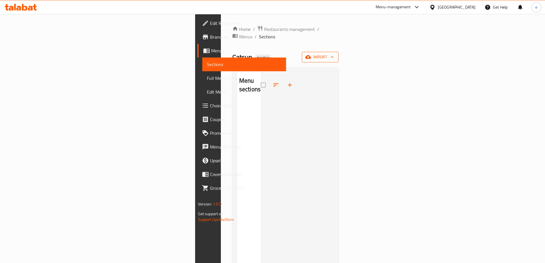
click at [335, 54] on icon "button" at bounding box center [333, 57] width 6 height 6
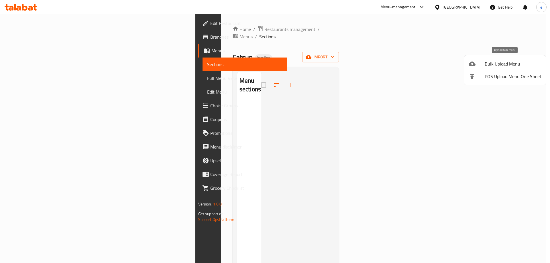
click at [504, 60] on span "Bulk Upload Menu" at bounding box center [512, 63] width 57 height 7
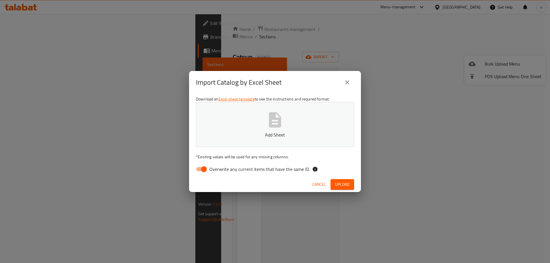
drag, startPoint x: 205, startPoint y: 169, endPoint x: 278, endPoint y: 129, distance: 83.2
click at [205, 168] on input "Overwrite any current items that have the same ID." at bounding box center [204, 169] width 33 height 11
checkbox input "false"
click at [279, 129] on icon "button" at bounding box center [275, 120] width 18 height 18
click at [347, 190] on div "Cancel Upload" at bounding box center [275, 184] width 172 height 15
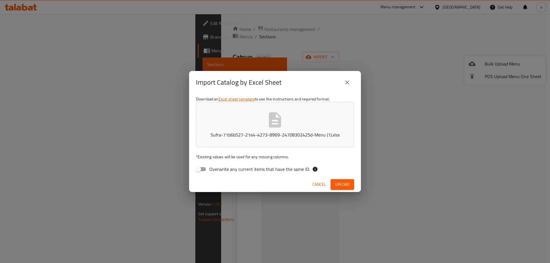
click at [348, 184] on span "Upload" at bounding box center [342, 184] width 14 height 7
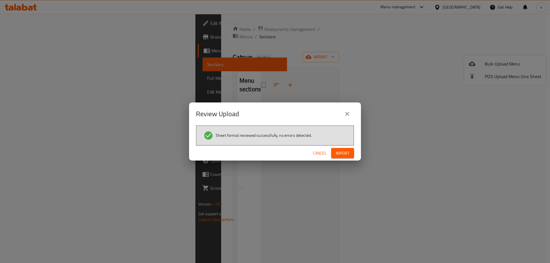
click at [348, 153] on span "Import" at bounding box center [343, 153] width 14 height 7
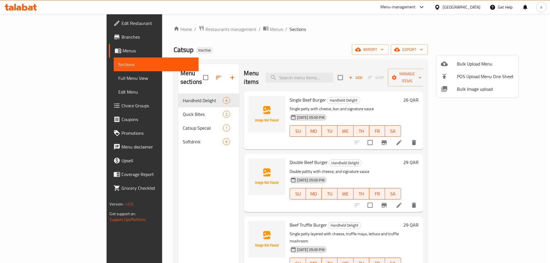
click at [36, 76] on div at bounding box center [275, 131] width 550 height 263
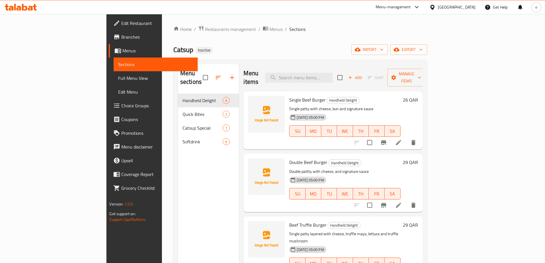
click at [118, 81] on span "Full Menu View" at bounding box center [155, 78] width 75 height 7
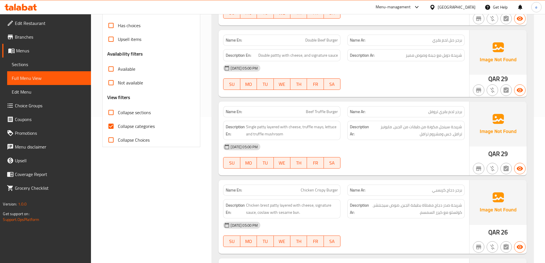
scroll to position [153, 0]
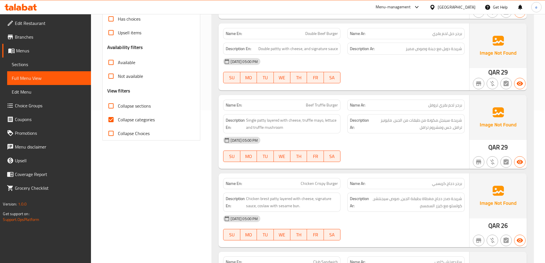
click at [128, 122] on span "Collapse categories" at bounding box center [136, 119] width 37 height 7
click at [118, 122] on input "Collapse categories" at bounding box center [111, 120] width 14 height 14
checkbox input "false"
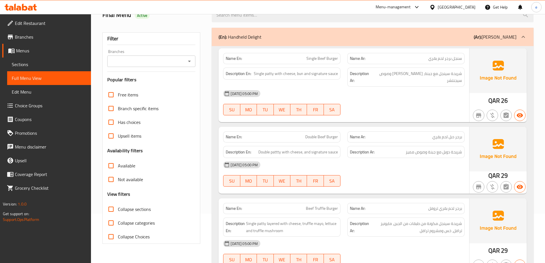
scroll to position [0, 0]
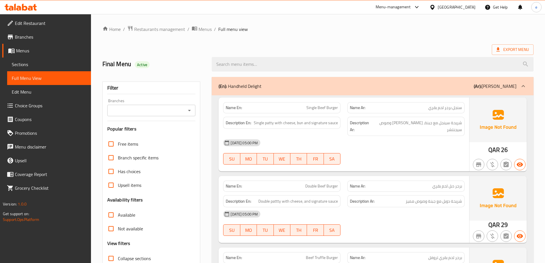
click at [338, 28] on ol "Home / Restaurants management / Menus / Full menu view" at bounding box center [318, 28] width 431 height 7
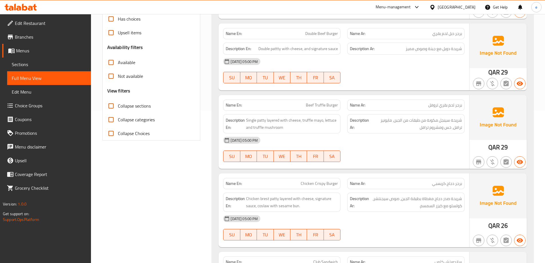
scroll to position [229, 0]
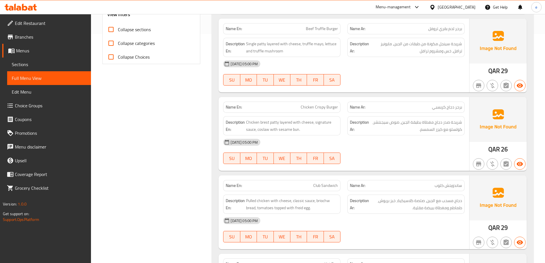
click at [321, 26] on span "Beef Truffle Burger" at bounding box center [322, 29] width 32 height 6
copy span "Truffle"
click at [61, 61] on link "Sections" at bounding box center [49, 65] width 84 height 14
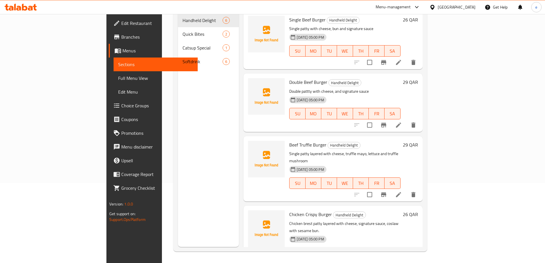
scroll to position [80, 0]
click at [402, 191] on icon at bounding box center [398, 194] width 7 height 7
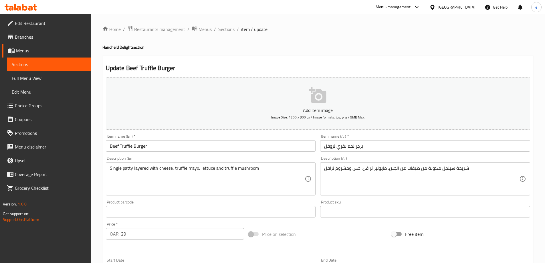
drag, startPoint x: 367, startPoint y: 168, endPoint x: 370, endPoint y: 181, distance: 13.7
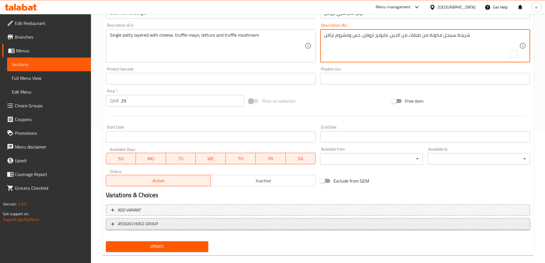
scroll to position [141, 0]
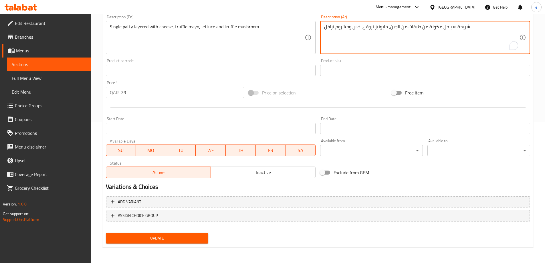
click at [330, 27] on textarea "شريحة سينجل مكونة من طبقات من الجبن، مايونيز تروفل، خس ومشروم ترافل" at bounding box center [421, 37] width 195 height 27
type textarea "شريحة سينجل مكونة من طبقات من الجبن، [PERSON_NAME]، خس ومشروم تروفل"
click at [187, 234] on button "Update" at bounding box center [157, 238] width 103 height 11
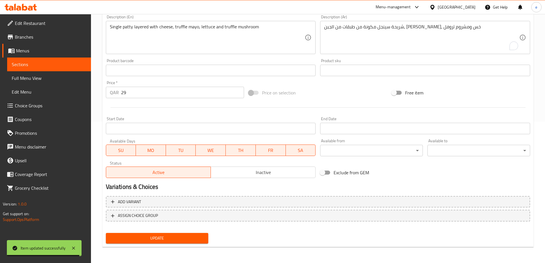
click at [48, 78] on span "Full Menu View" at bounding box center [49, 78] width 75 height 7
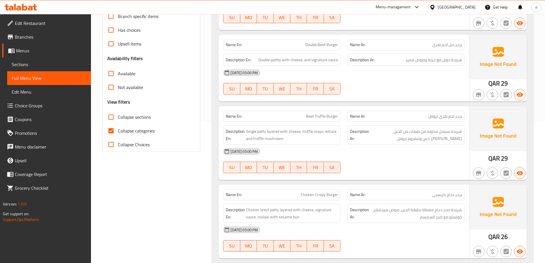
click at [132, 129] on span "Collapse categories" at bounding box center [136, 130] width 37 height 7
click at [118, 129] on input "Collapse categories" at bounding box center [111, 131] width 14 height 14
checkbox input "false"
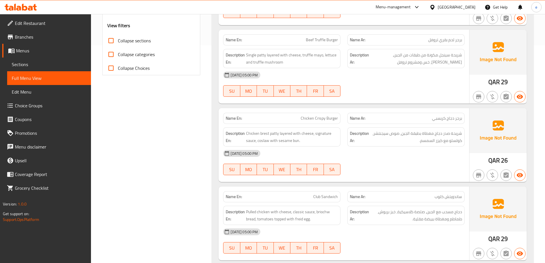
click at [323, 115] on span "Chicken Crispy Burger" at bounding box center [319, 118] width 37 height 6
copy span "Chicken Crispy Burger"
click at [21, 64] on span "Sections" at bounding box center [49, 64] width 75 height 7
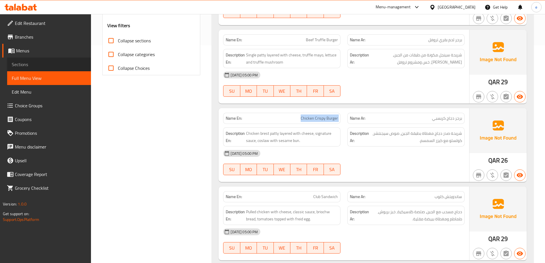
scroll to position [80, 0]
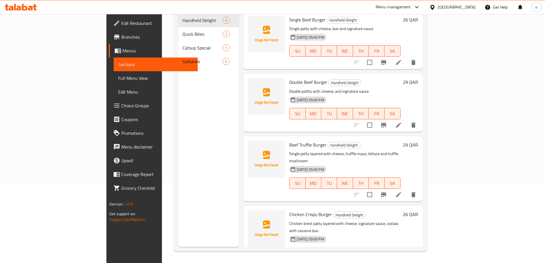
click at [178, 156] on div "Menu sections Handheld Delight 6 Quick Bites 2 Catsup Special 1 Softdrink 6" at bounding box center [208, 115] width 61 height 263
click at [402, 261] on icon at bounding box center [398, 264] width 7 height 7
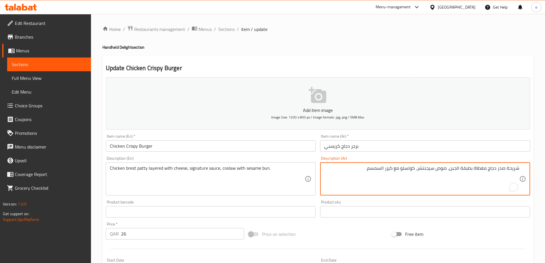
click at [483, 170] on textarea "شريحة صدر دجاج مغطاة بطبقة الجبن، صوص سيجنتشر، كولسلو مع كيزر السمسم." at bounding box center [421, 178] width 195 height 27
click at [483, 169] on textarea "شريحة صدر دجاج مغطاة بطبقة الجبن، صوص سيجنتشر، كولسلو مع كيزر السمسم." at bounding box center [421, 178] width 195 height 27
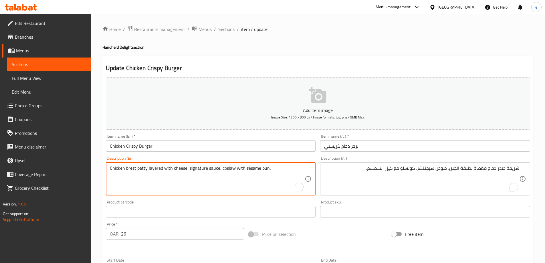
drag, startPoint x: 147, startPoint y: 168, endPoint x: 171, endPoint y: 170, distance: 23.9
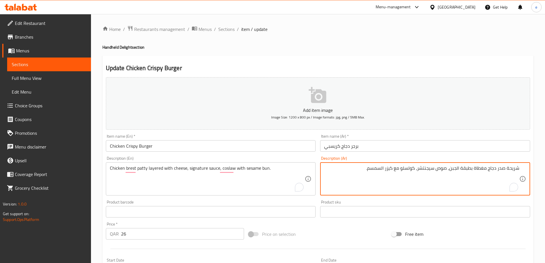
drag, startPoint x: 461, startPoint y: 168, endPoint x: 488, endPoint y: 175, distance: 27.3
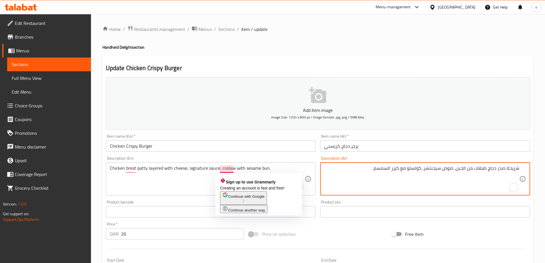
type textarea "شريحة صدر دجاج طبقات من الجبن، صوص سيجنتشر، كولسلو مع كيزر السمسم."
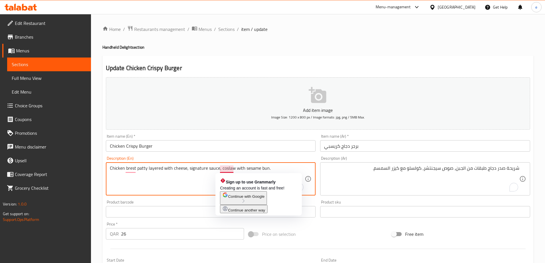
click at [229, 172] on textarea "Chicken brest patty layered with cheese, signature sauce, coslaw with sesame bu…" at bounding box center [207, 178] width 195 height 27
click at [228, 170] on textarea "Chicken brest patty layered with cheese, signature sauce, coslaw with sesame bu…" at bounding box center [207, 178] width 195 height 27
paste textarea "leslaw"
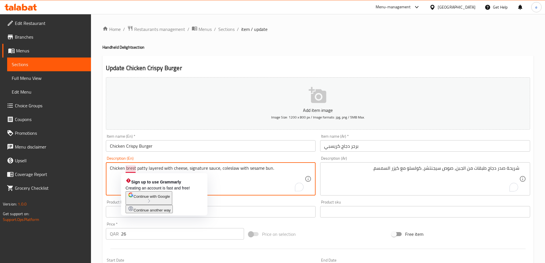
drag, startPoint x: 131, startPoint y: 170, endPoint x: 133, endPoint y: 173, distance: 3.6
click at [131, 169] on textarea "Chicken brest patty layered with cheese, signature sauce, coleslaw with sesame …" at bounding box center [207, 178] width 195 height 27
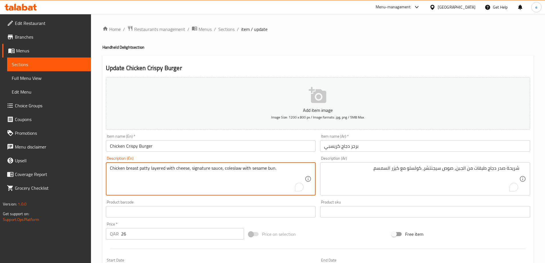
click at [291, 171] on textarea "Chicken breast patty layered with cheese, signature sauce, coleslaw with sesame…" at bounding box center [207, 178] width 195 height 27
type textarea "Chicken breast patty layered with cheese, signature sauce, coleslaw with sesame…"
click at [411, 48] on h4 "Handheld Delight section" at bounding box center [318, 47] width 431 height 6
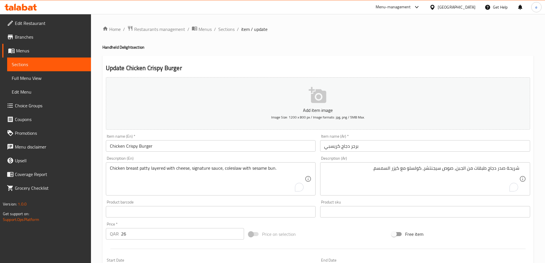
scroll to position [141, 0]
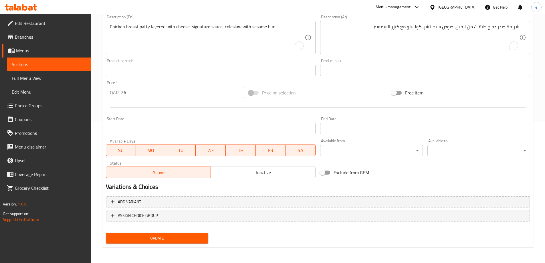
click at [177, 243] on button "Update" at bounding box center [157, 238] width 103 height 11
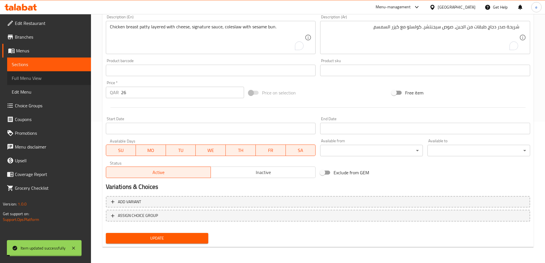
click at [66, 76] on span "Full Menu View" at bounding box center [49, 78] width 75 height 7
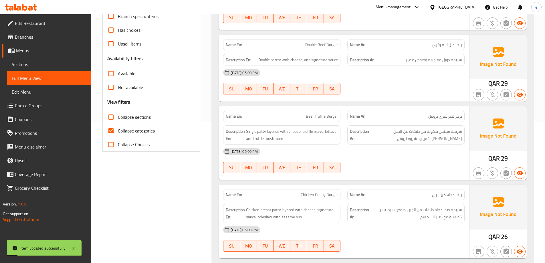
click at [114, 129] on input "Collapse categories" at bounding box center [111, 131] width 14 height 14
checkbox input "false"
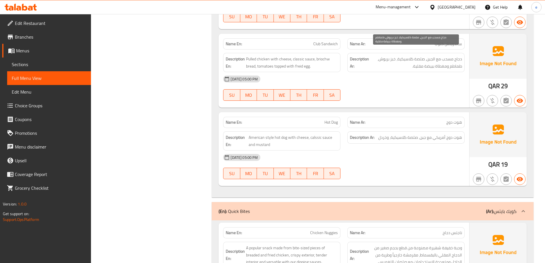
scroll to position [382, 0]
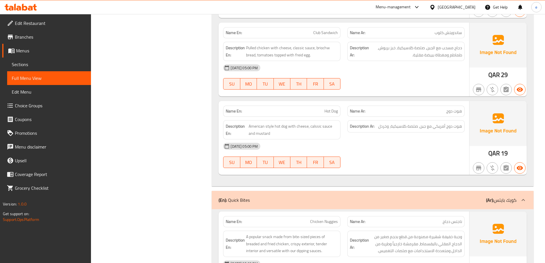
click at [25, 63] on span "Sections" at bounding box center [49, 64] width 75 height 7
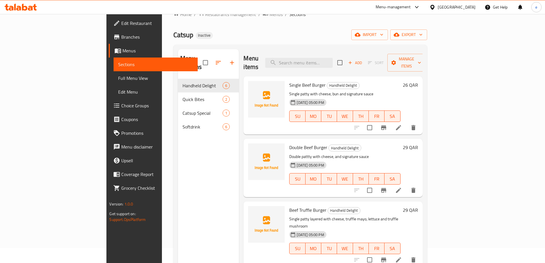
scroll to position [4, 0]
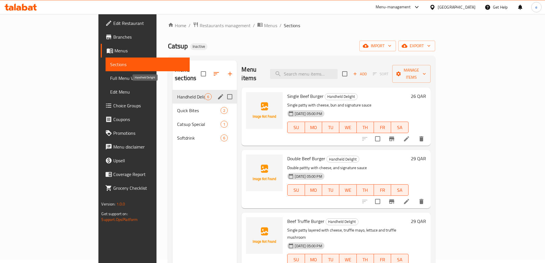
click at [177, 93] on span "Handheld Delight" at bounding box center [190, 96] width 27 height 7
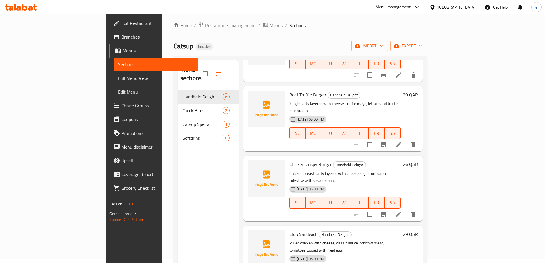
scroll to position [80, 0]
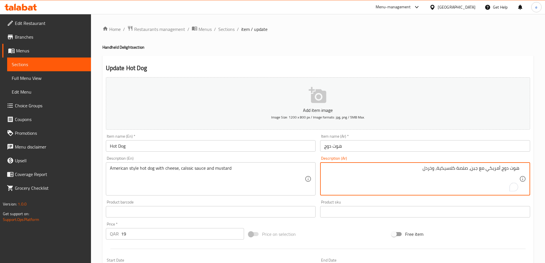
click at [501, 169] on textarea "هوت دوج أمريكي مع جبن، صلصة كلاسيكية، وخردل" at bounding box center [421, 178] width 195 height 27
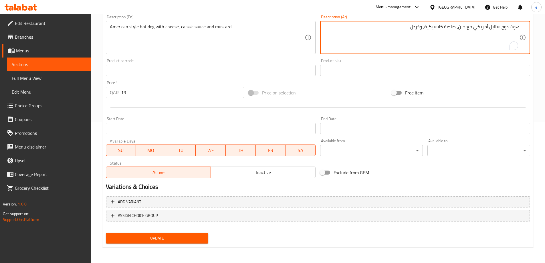
type textarea "هوت دوج ستايل أمريكي مع جبن، صلصة كلاسيكية، وخردل"
click at [153, 234] on button "Update" at bounding box center [157, 238] width 103 height 11
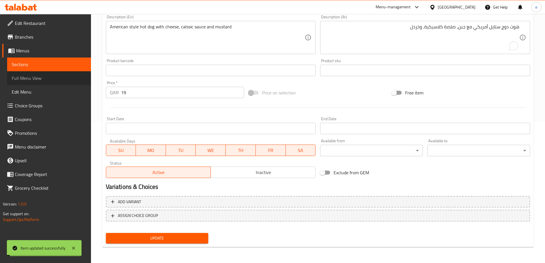
click at [56, 78] on span "Full Menu View" at bounding box center [49, 78] width 75 height 7
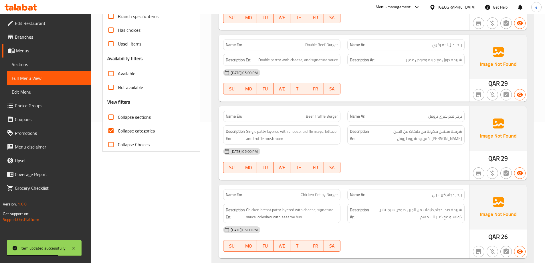
click at [109, 129] on input "Collapse categories" at bounding box center [111, 131] width 14 height 14
checkbox input "false"
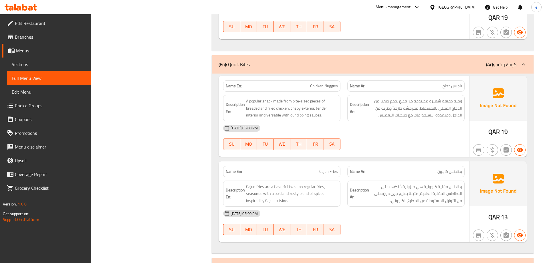
scroll to position [535, 0]
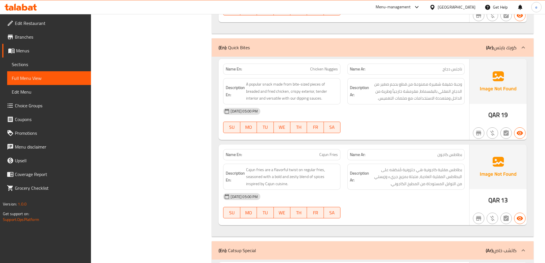
click at [64, 62] on span "Sections" at bounding box center [49, 64] width 75 height 7
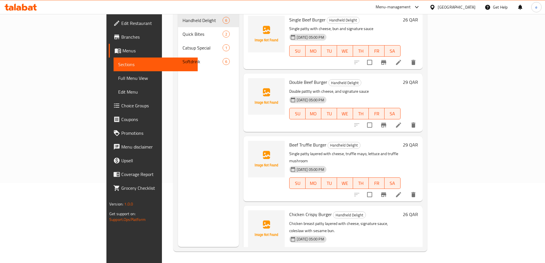
scroll to position [80, 0]
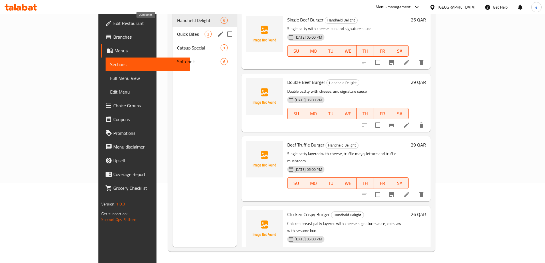
click at [177, 31] on span "Quick Bites" at bounding box center [190, 34] width 27 height 7
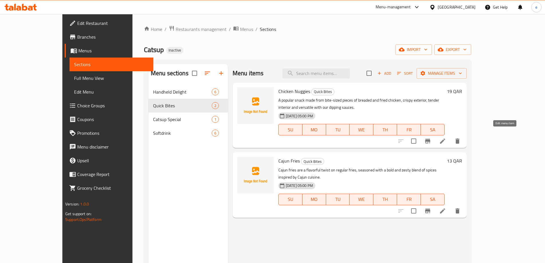
click at [446, 138] on icon at bounding box center [443, 141] width 7 height 7
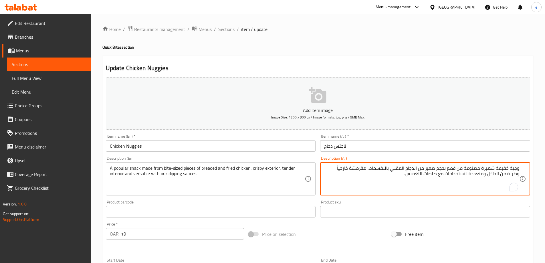
click at [405, 175] on textarea "وجبة خفيفة شهيرة مصنوعة من قطع بحجم صغير من الدجاج المقلي بالبقسماط، مقرمشة خار…" at bounding box center [421, 178] width 195 height 27
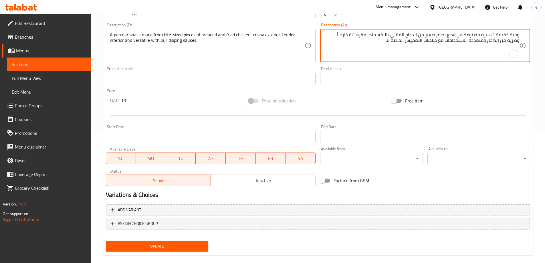
scroll to position [141, 0]
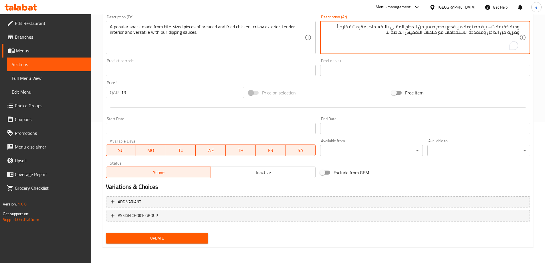
type textarea "وجبة خفيفة شهيرة مصنوعة من قطع بحجم صغير من الدجاج المقلي بالبقسماط، مقرمشة خار…"
click at [201, 241] on span "Update" at bounding box center [158, 238] width 94 height 7
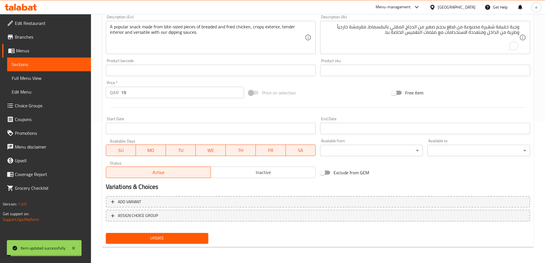
click at [55, 81] on span "Full Menu View" at bounding box center [49, 78] width 75 height 7
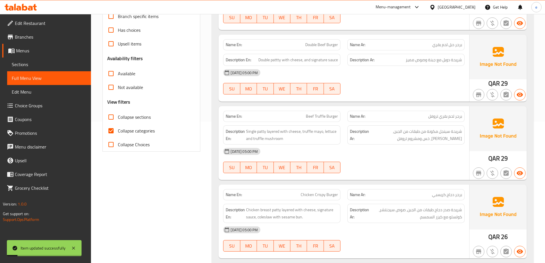
click at [116, 135] on input "Collapse categories" at bounding box center [111, 131] width 14 height 14
checkbox input "false"
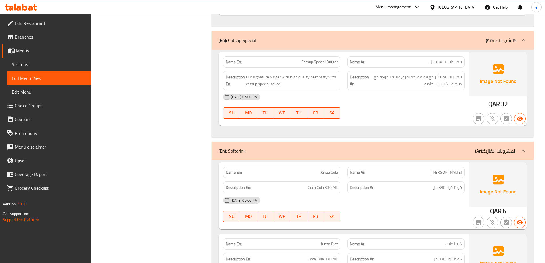
scroll to position [752, 0]
click at [65, 62] on span "Sections" at bounding box center [49, 64] width 75 height 7
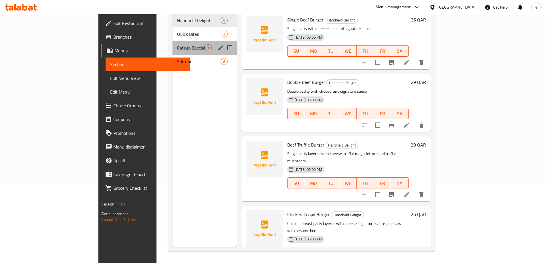
click at [173, 43] on div "Catsup Special 1" at bounding box center [205, 48] width 64 height 14
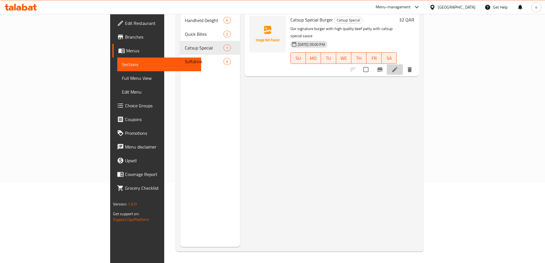
click at [403, 64] on li at bounding box center [395, 69] width 16 height 10
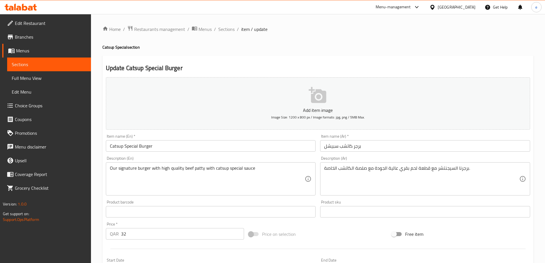
click at [328, 145] on input "برجر كاتشب سبيشل" at bounding box center [425, 145] width 210 height 11
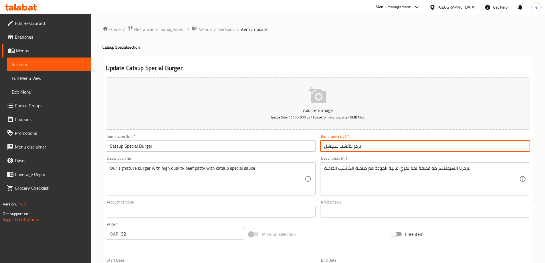
click at [328, 145] on input "برجر كاتشب سبيشل" at bounding box center [425, 145] width 210 height 11
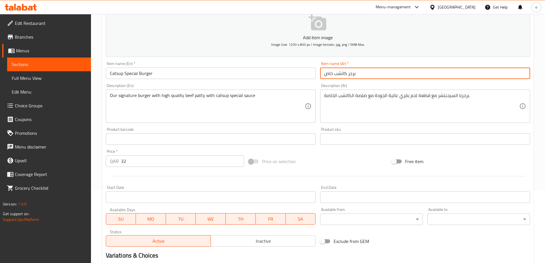
scroll to position [141, 0]
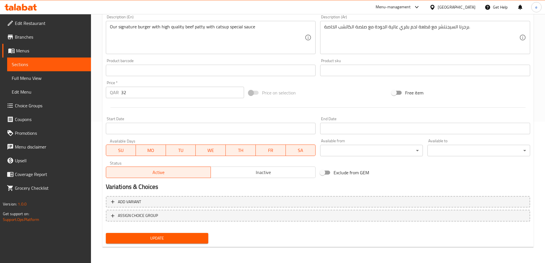
type input "برجر كاتشب خاص"
drag, startPoint x: 133, startPoint y: 238, endPoint x: 131, endPoint y: 235, distance: 3.3
click at [132, 237] on span "Update" at bounding box center [158, 238] width 94 height 7
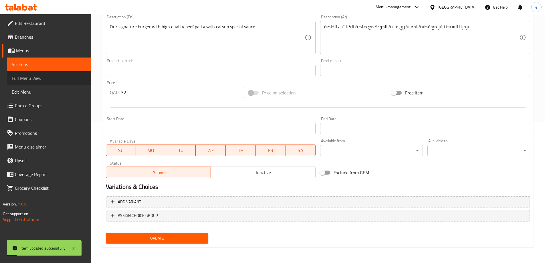
click at [49, 74] on link "Full Menu View" at bounding box center [49, 78] width 84 height 14
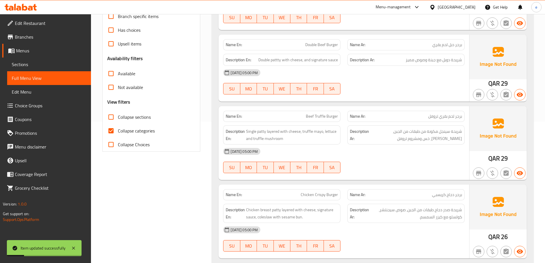
click at [131, 129] on span "Collapse categories" at bounding box center [136, 130] width 37 height 7
click at [118, 129] on input "Collapse categories" at bounding box center [111, 131] width 14 height 14
checkbox input "false"
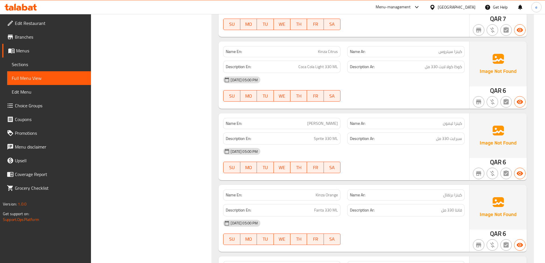
scroll to position [940, 0]
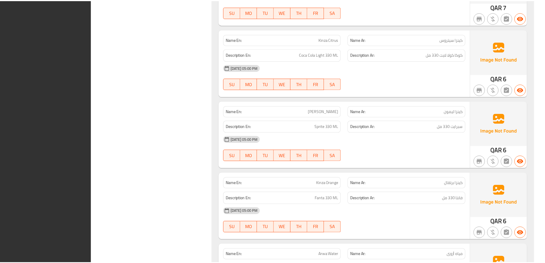
scroll to position [1093, 0]
